Goal: Navigation & Orientation: Find specific page/section

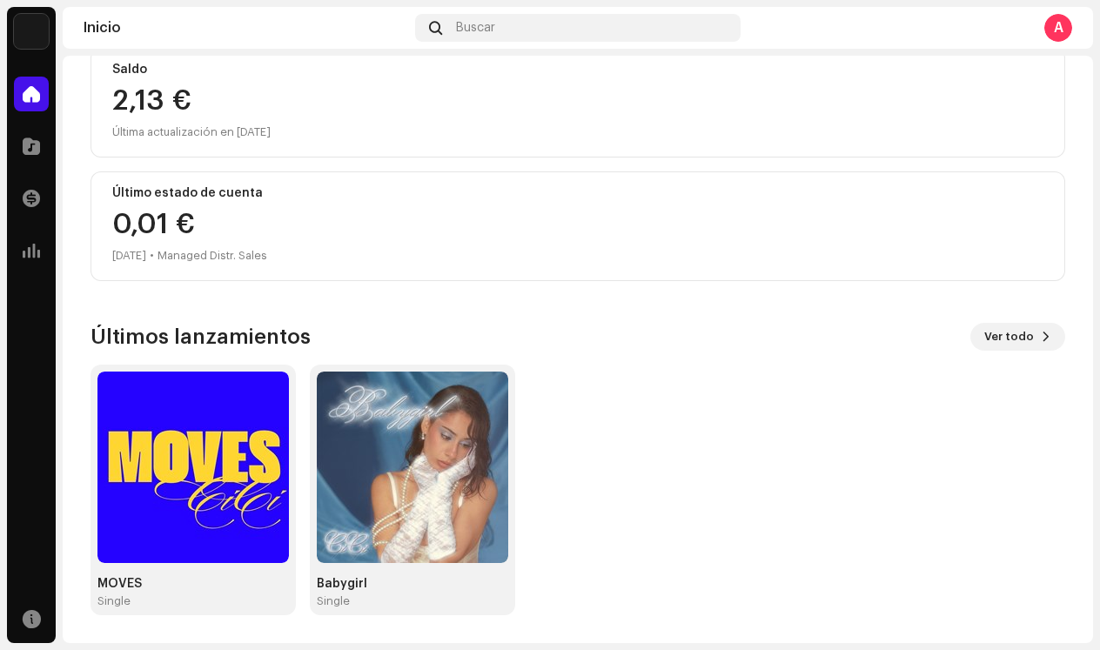
scroll to position [210, 0]
click at [278, 412] on img at bounding box center [192, 467] width 191 height 191
click at [219, 484] on img at bounding box center [192, 467] width 191 height 191
click at [998, 343] on span "Ver todo" at bounding box center [1009, 336] width 50 height 35
click at [191, 472] on img at bounding box center [192, 467] width 191 height 191
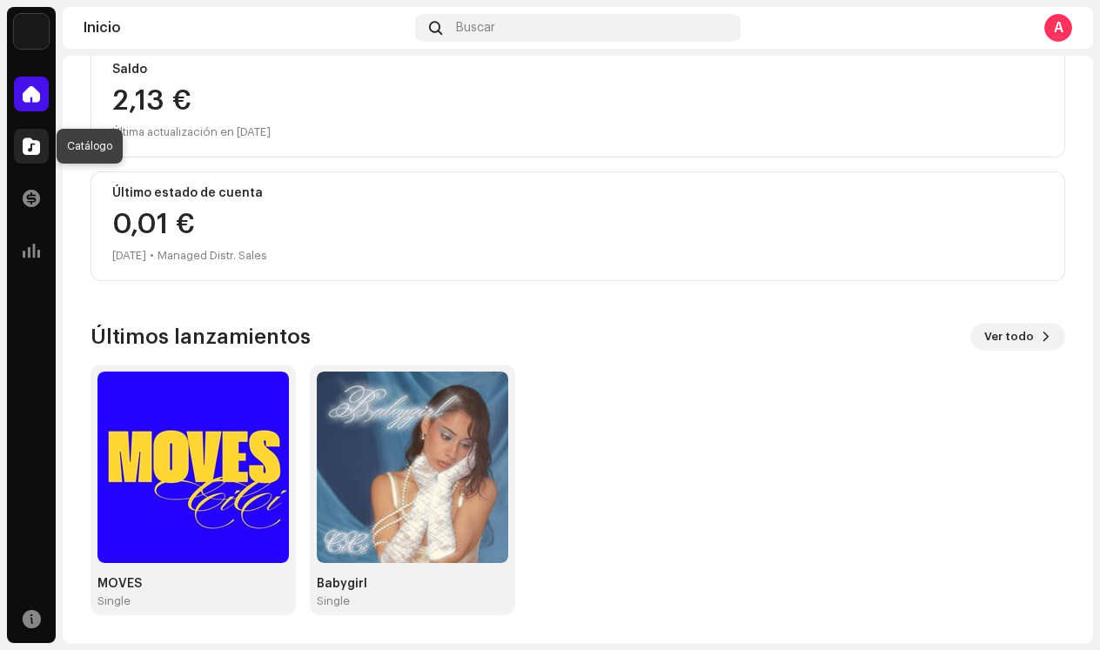
click at [35, 147] on span at bounding box center [31, 146] width 17 height 14
click at [30, 147] on span at bounding box center [31, 146] width 17 height 14
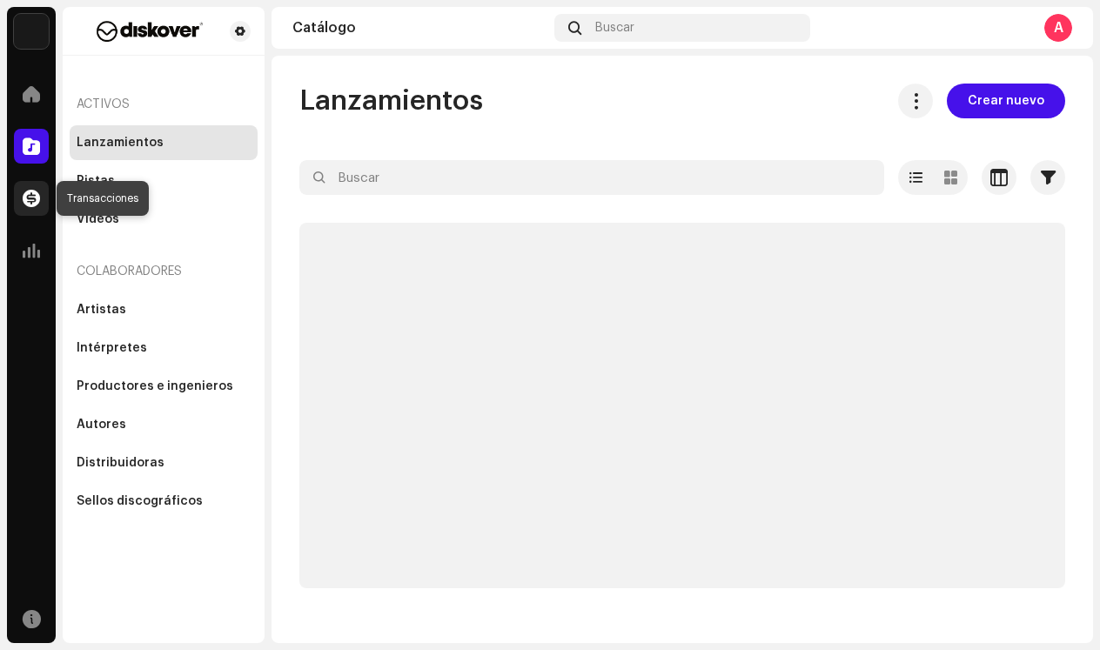
click at [34, 210] on div at bounding box center [31, 198] width 35 height 35
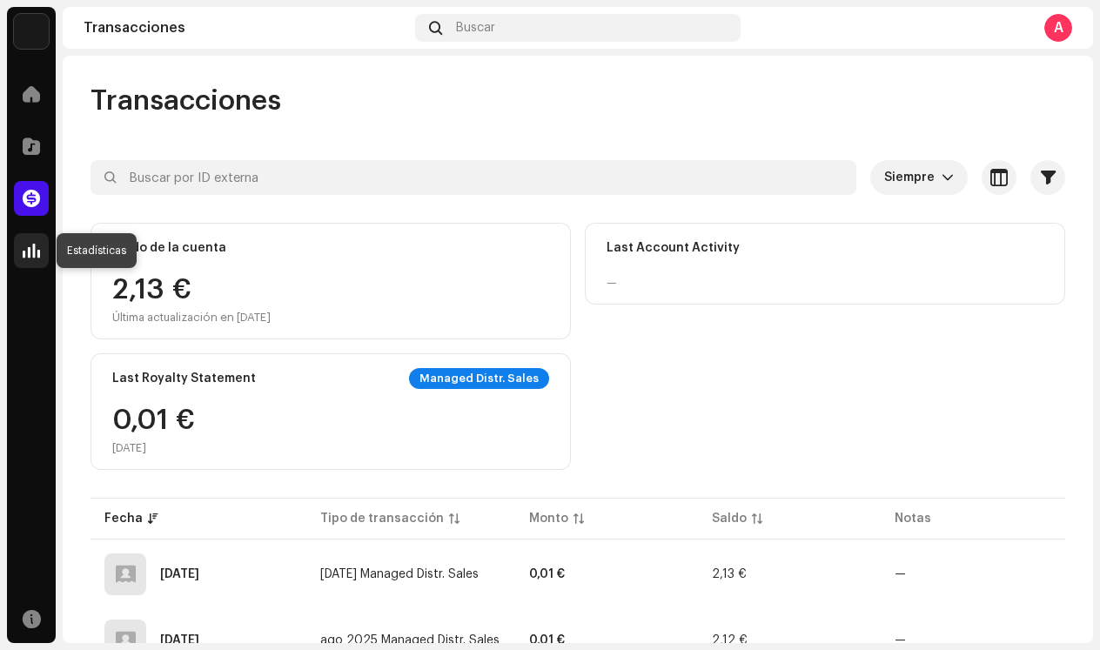
click at [35, 252] on span at bounding box center [31, 251] width 17 height 14
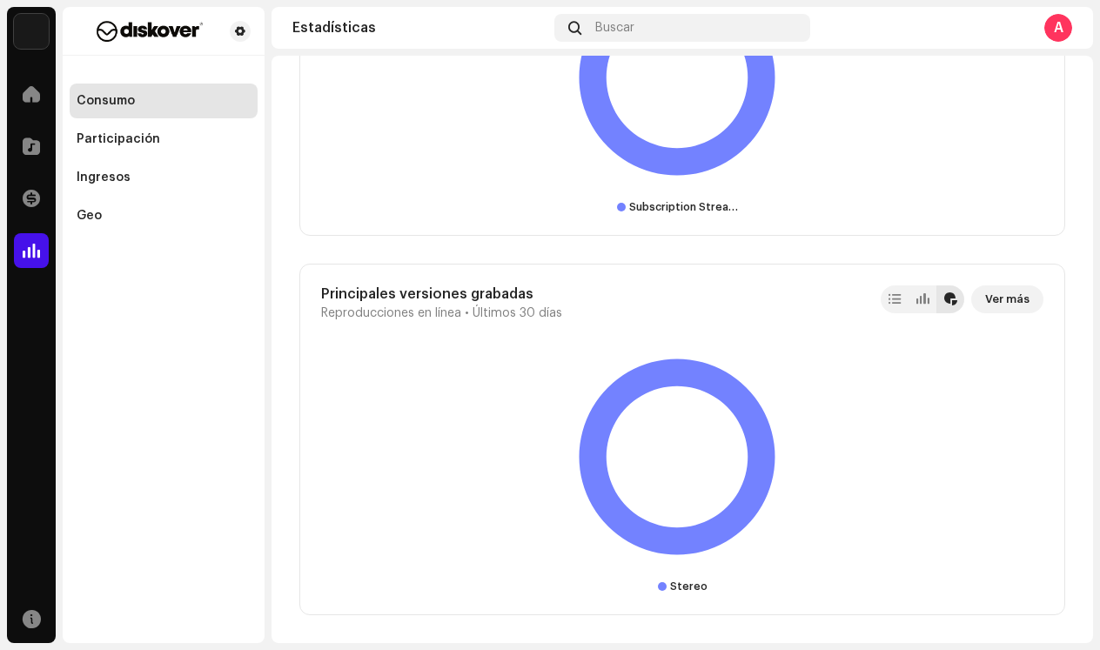
scroll to position [3508, 0]
click at [31, 95] on span at bounding box center [31, 94] width 17 height 14
